Goal: Information Seeking & Learning: Stay updated

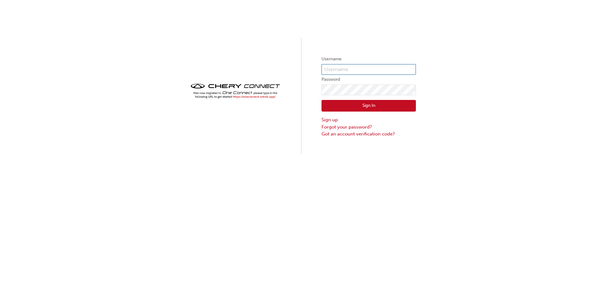
type input "CHAU0592"
click at [362, 98] on div "Sign In Sign up Forgot your password? Got an account verification code?" at bounding box center [369, 116] width 94 height 42
click at [363, 108] on button "Sign In" at bounding box center [369, 106] width 94 height 12
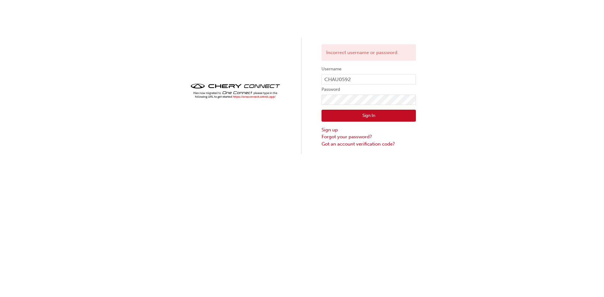
click at [374, 111] on button "Sign In" at bounding box center [369, 116] width 94 height 12
click at [348, 114] on button "Sign In" at bounding box center [369, 116] width 94 height 12
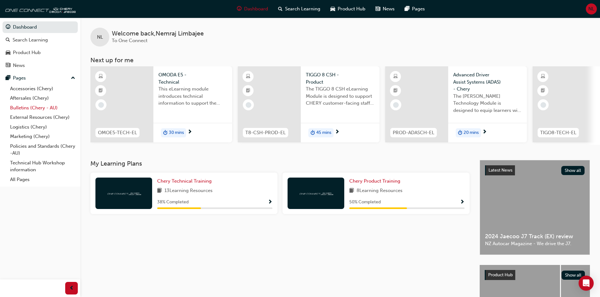
click at [29, 108] on link "Bulletins (Chery - AU)" at bounding box center [43, 108] width 70 height 10
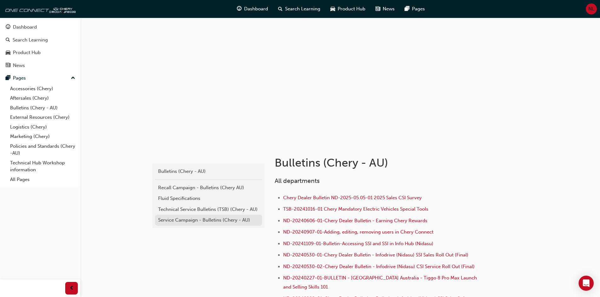
click at [186, 220] on div "Service Campaign - Bulletins (Chery - AU)" at bounding box center [208, 220] width 101 height 7
click at [196, 212] on div "Technical Service Bulletins (TSB) (Chery - AU)" at bounding box center [208, 209] width 101 height 7
click at [199, 188] on div "Recall Campaign - Bulletins (Chery AU)" at bounding box center [208, 187] width 101 height 7
click at [181, 210] on div "Technical Service Bulletins (TSB) (Chery - AU)" at bounding box center [208, 209] width 101 height 7
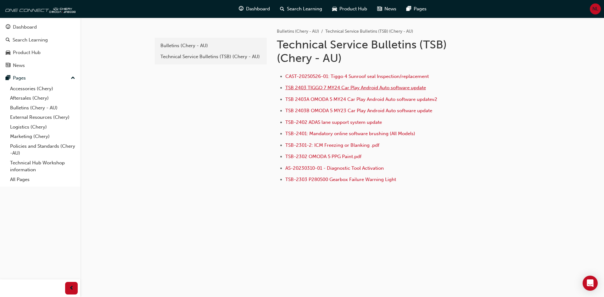
click at [337, 90] on span "TSB 2403 TIGGO 7 MY24 Car Play Android Auto software update" at bounding box center [355, 88] width 141 height 6
